Goal: Transaction & Acquisition: Download file/media

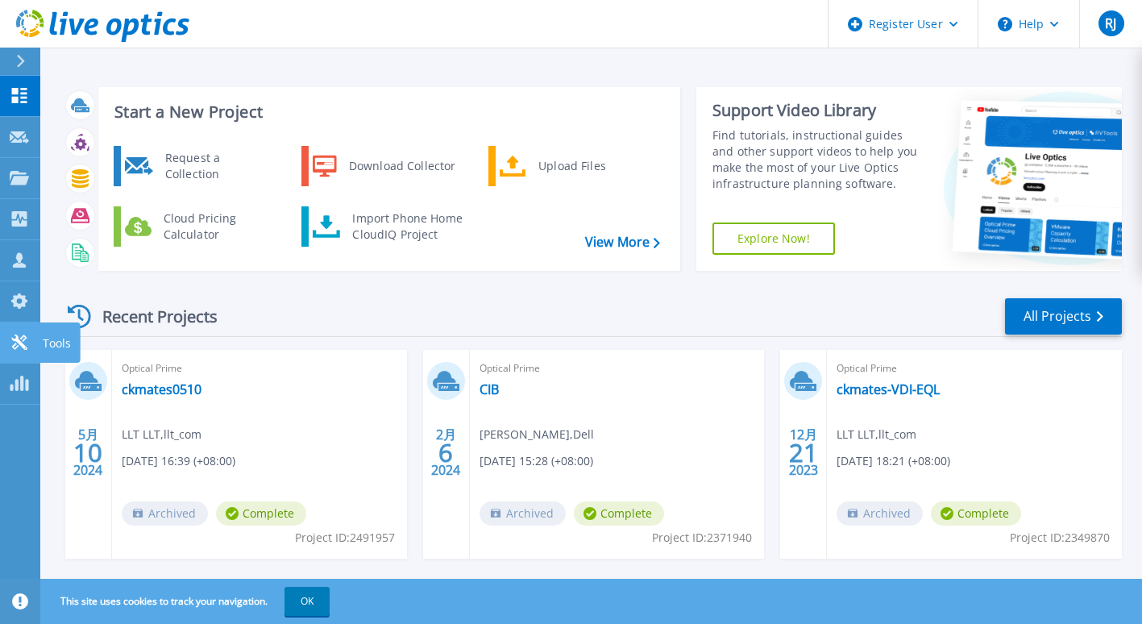
click at [21, 346] on icon at bounding box center [18, 341] width 15 height 15
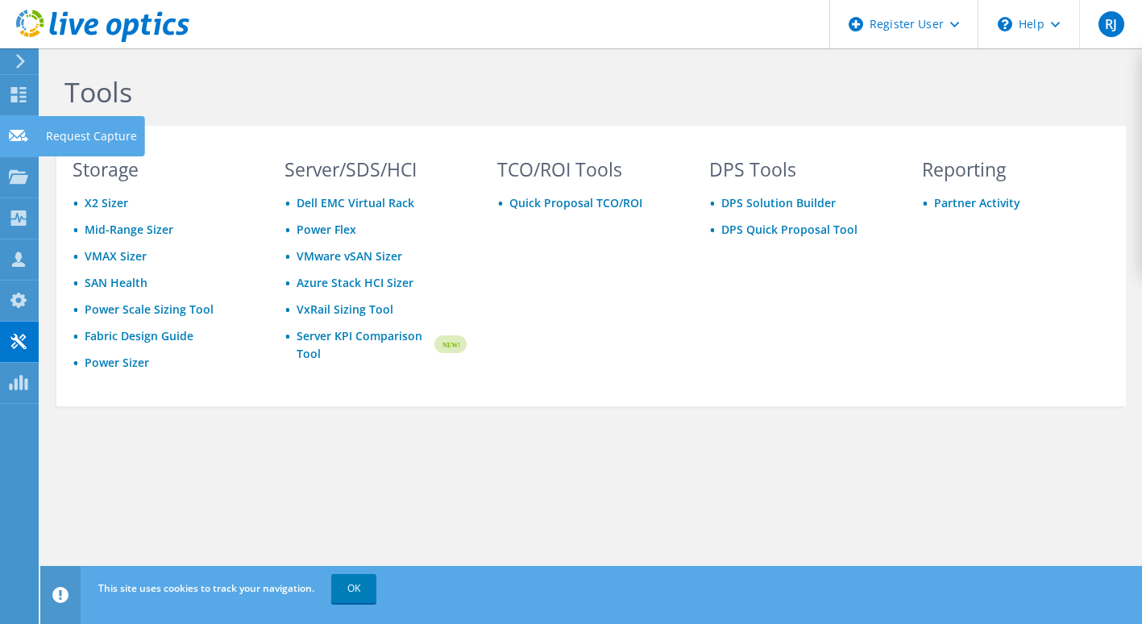
click at [15, 141] on icon at bounding box center [18, 135] width 19 height 15
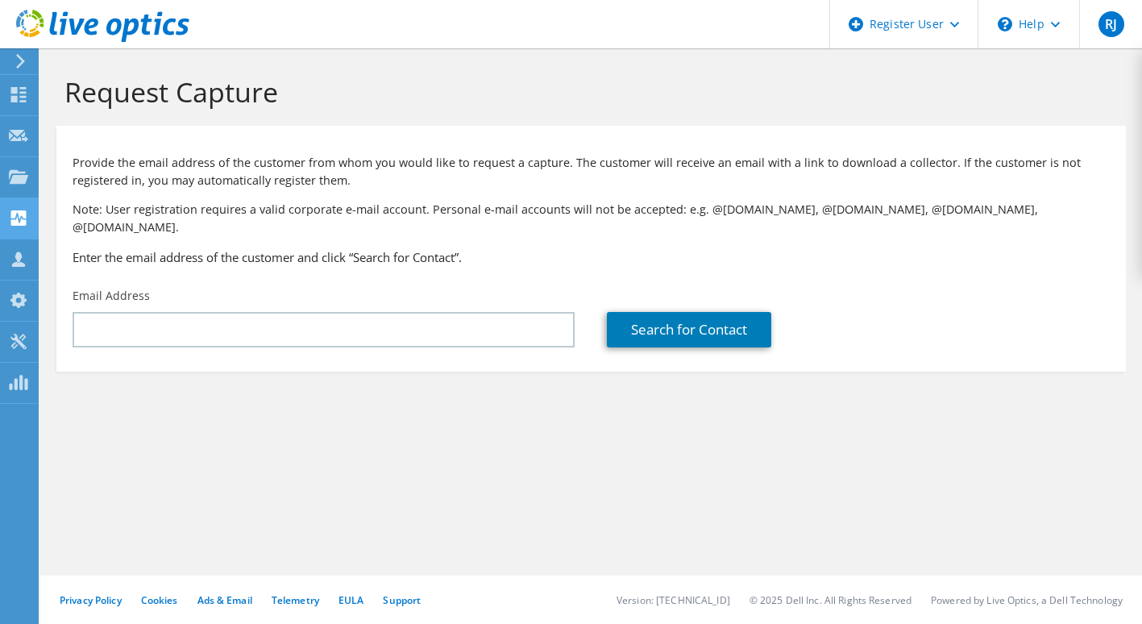
click at [20, 223] on use at bounding box center [18, 217] width 15 height 15
click at [23, 65] on icon at bounding box center [21, 61] width 12 height 15
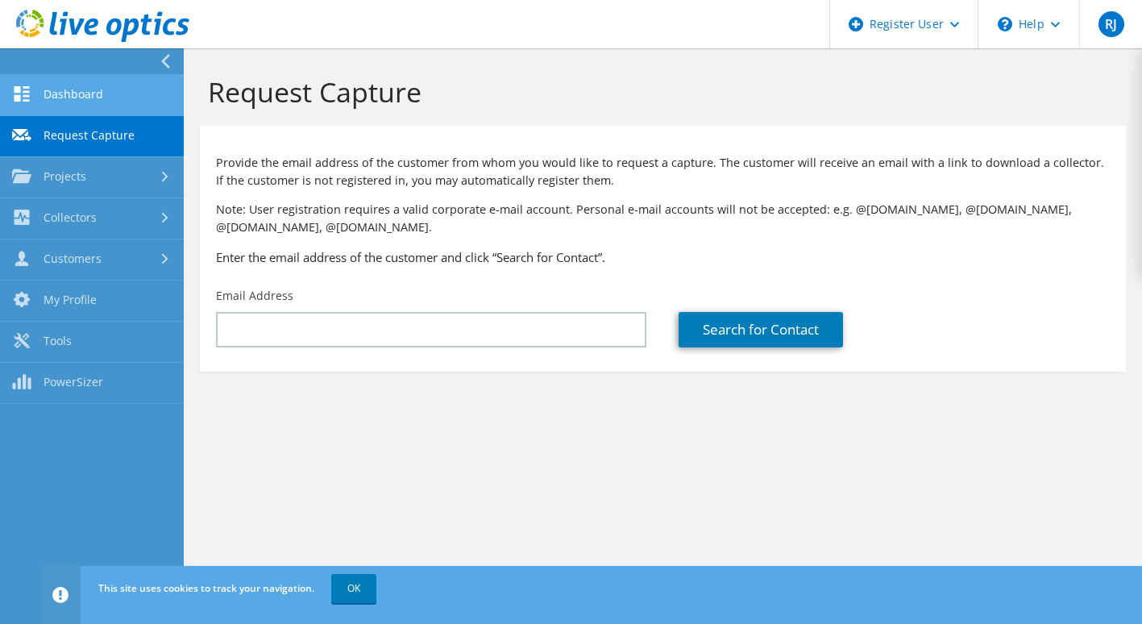
click at [56, 88] on link "Dashboard" at bounding box center [92, 95] width 184 height 41
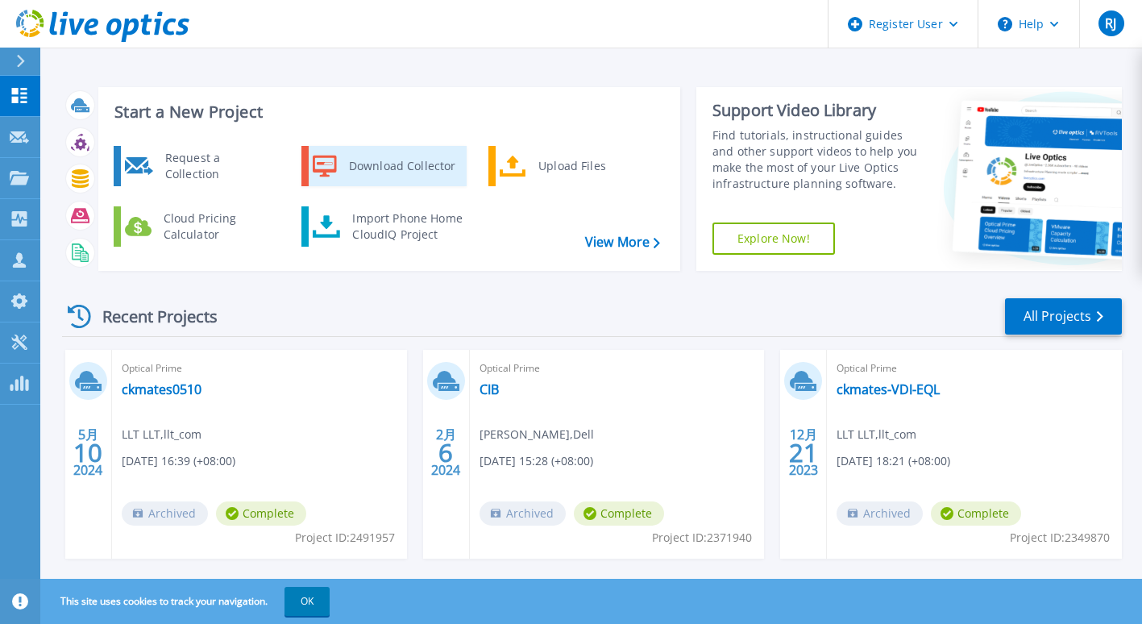
click at [418, 161] on div "Download Collector" at bounding box center [402, 166] width 122 height 32
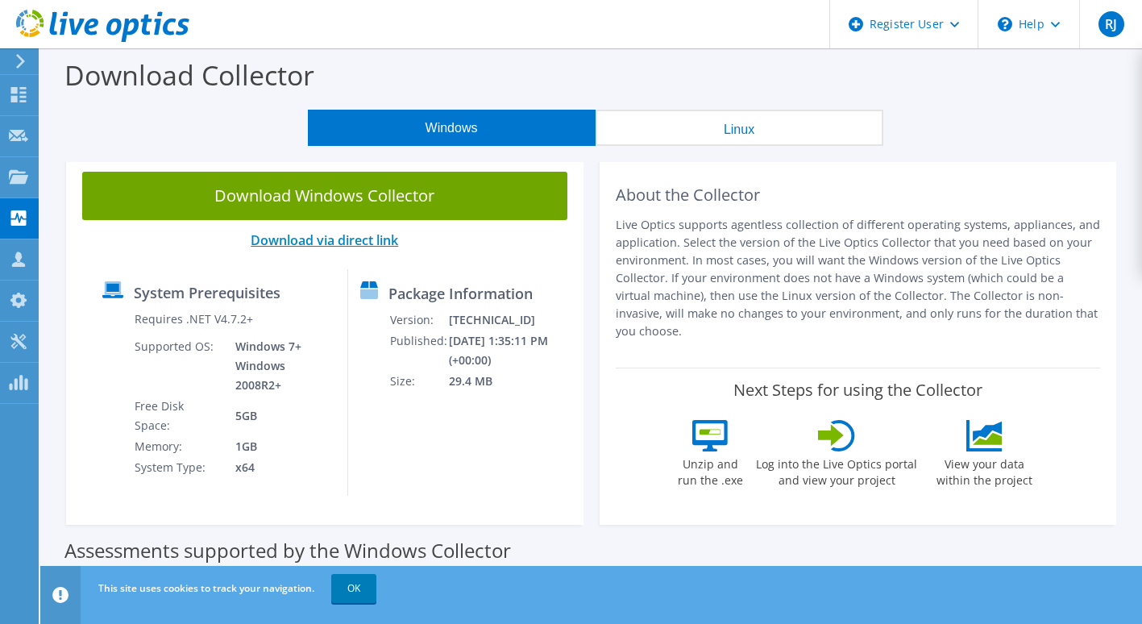
click at [376, 243] on link "Download via direct link" at bounding box center [324, 240] width 147 height 18
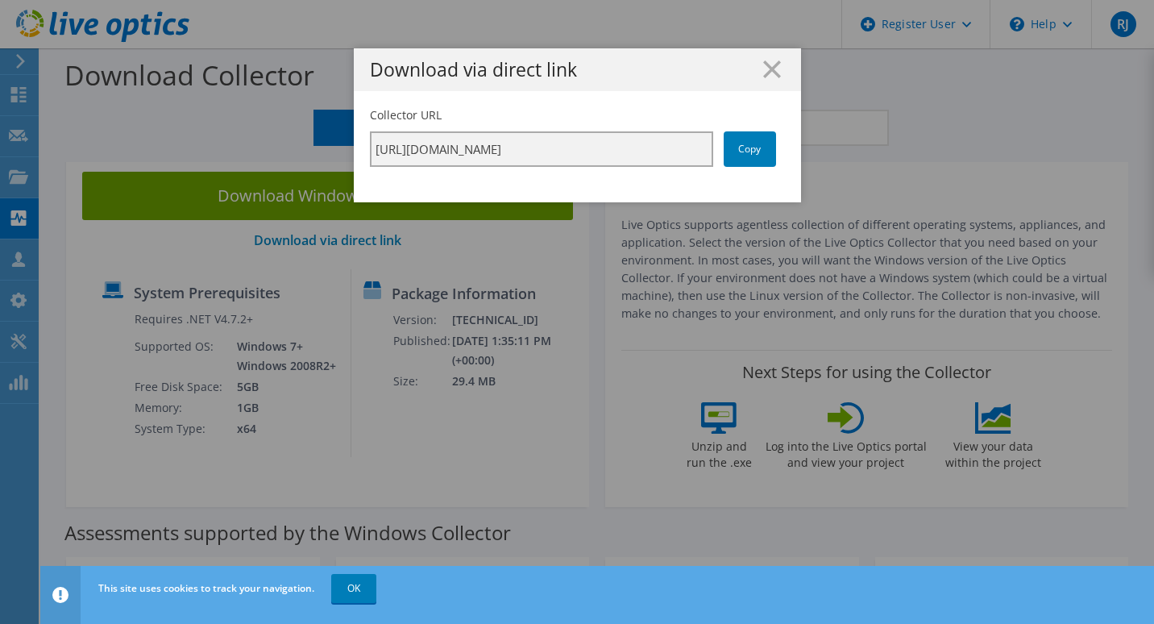
drag, startPoint x: 490, startPoint y: 149, endPoint x: 657, endPoint y: 150, distance: 166.8
click at [657, 150] on input "[URL][DOMAIN_NAME]" at bounding box center [541, 148] width 343 height 35
click at [766, 65] on icon at bounding box center [772, 69] width 18 height 18
